Goal: Task Accomplishment & Management: Manage account settings

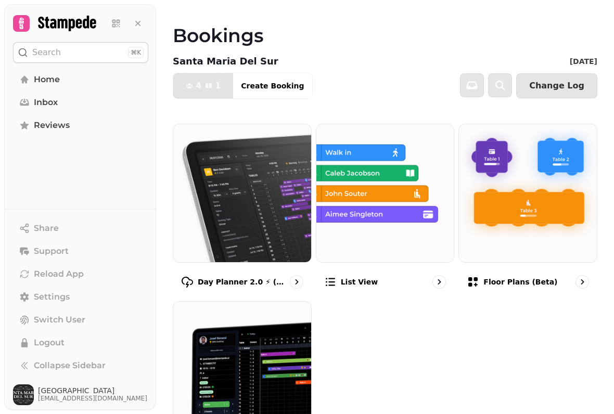
click at [86, 399] on button "[GEOGRAPHIC_DATA] [EMAIL_ADDRESS][DOMAIN_NAME]" at bounding box center [80, 394] width 135 height 21
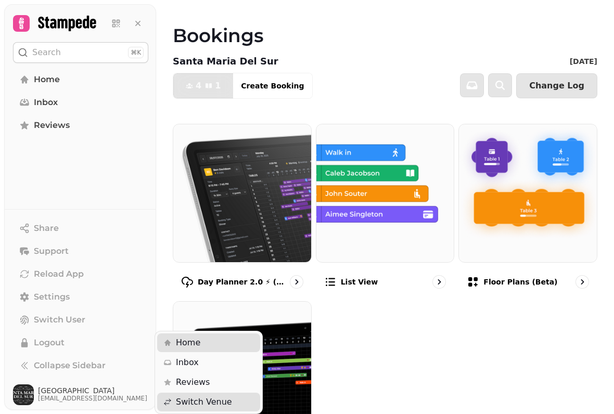
click at [103, 394] on span "[GEOGRAPHIC_DATA]" at bounding box center [92, 390] width 109 height 7
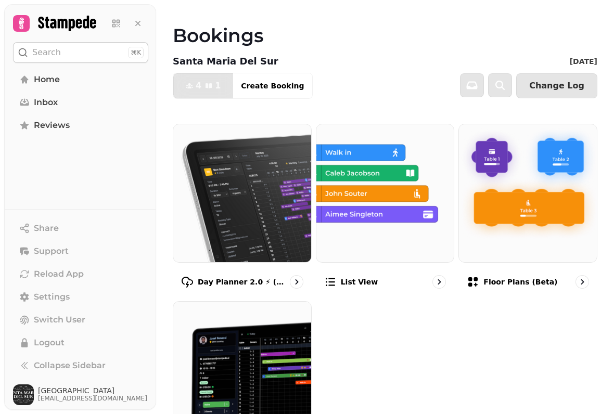
click at [87, 397] on button "[GEOGRAPHIC_DATA] [EMAIL_ADDRESS][DOMAIN_NAME]" at bounding box center [80, 394] width 135 height 21
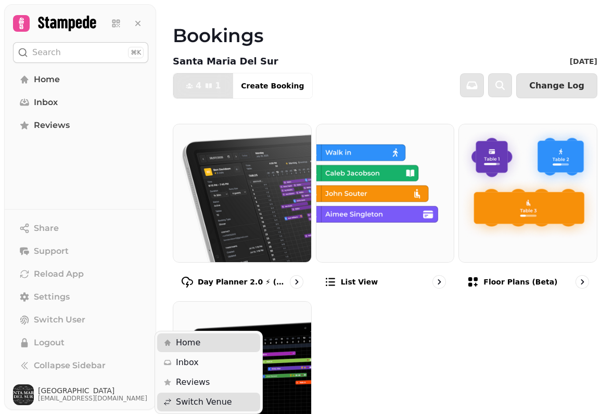
click at [93, 394] on span "[GEOGRAPHIC_DATA]" at bounding box center [92, 390] width 109 height 7
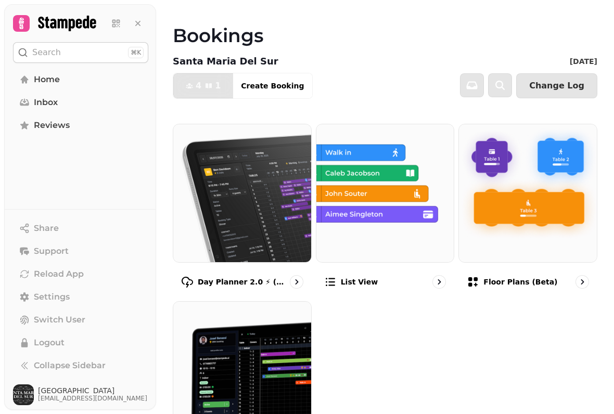
click at [61, 349] on span "Logout" at bounding box center [49, 343] width 31 height 12
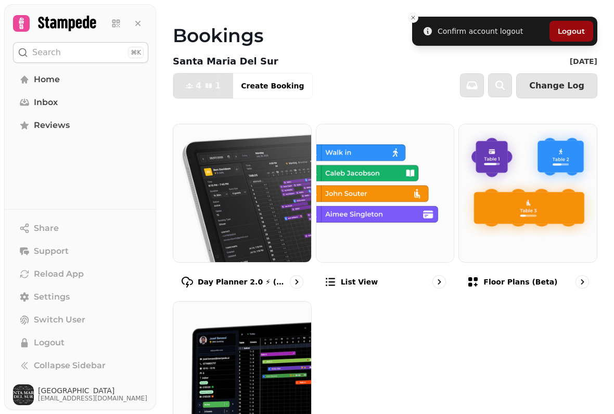
click at [566, 28] on button "Logout" at bounding box center [571, 31] width 44 height 21
